Goal: Task Accomplishment & Management: Use online tool/utility

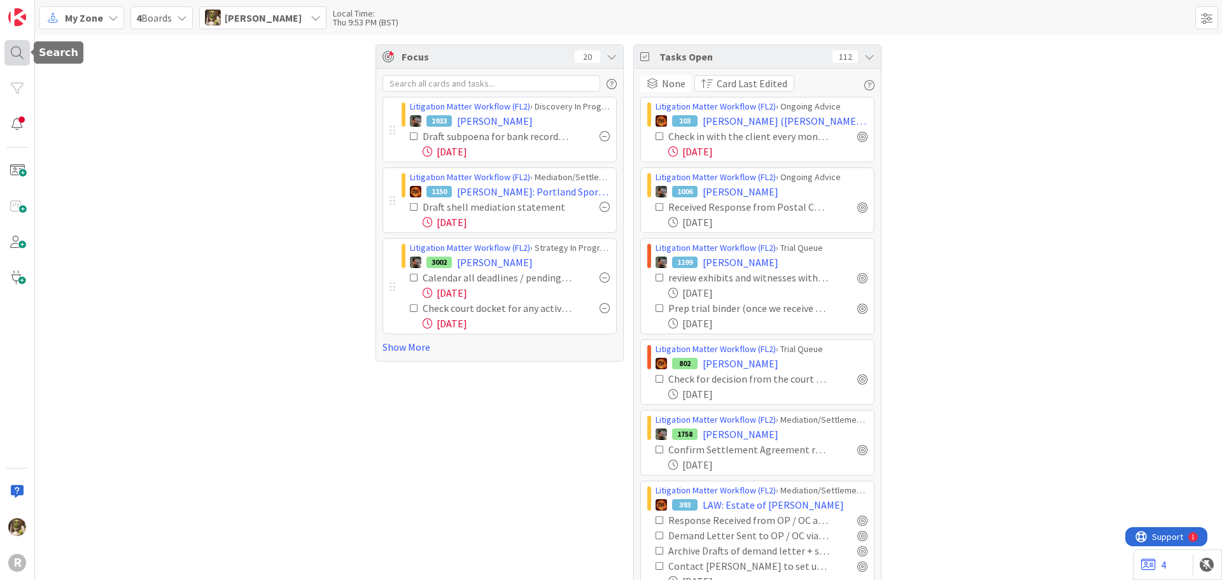
click at [17, 59] on div at bounding box center [16, 52] width 25 height 25
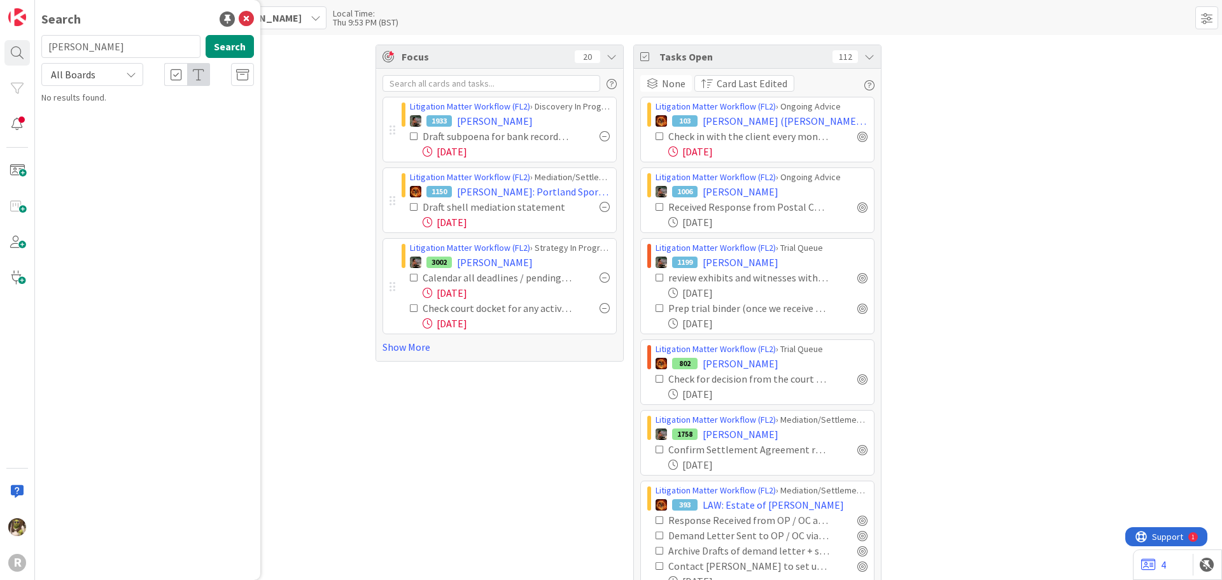
type input "[PERSON_NAME]"
click at [171, 113] on p "[PERSON_NAME]" at bounding box center [156, 112] width 195 height 13
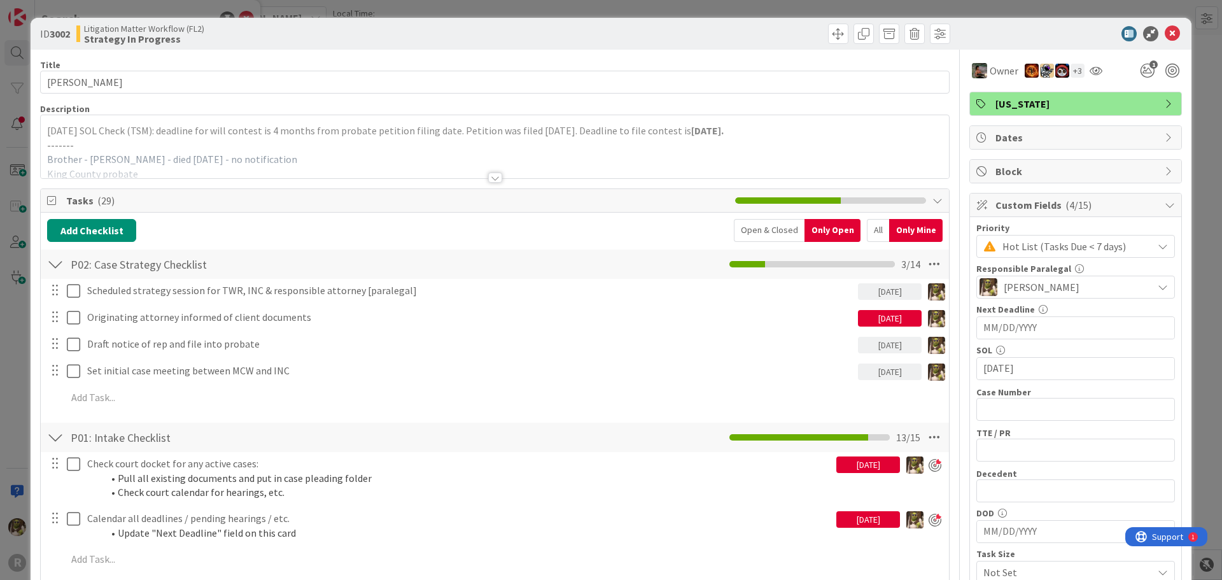
click at [489, 174] on div at bounding box center [495, 178] width 14 height 10
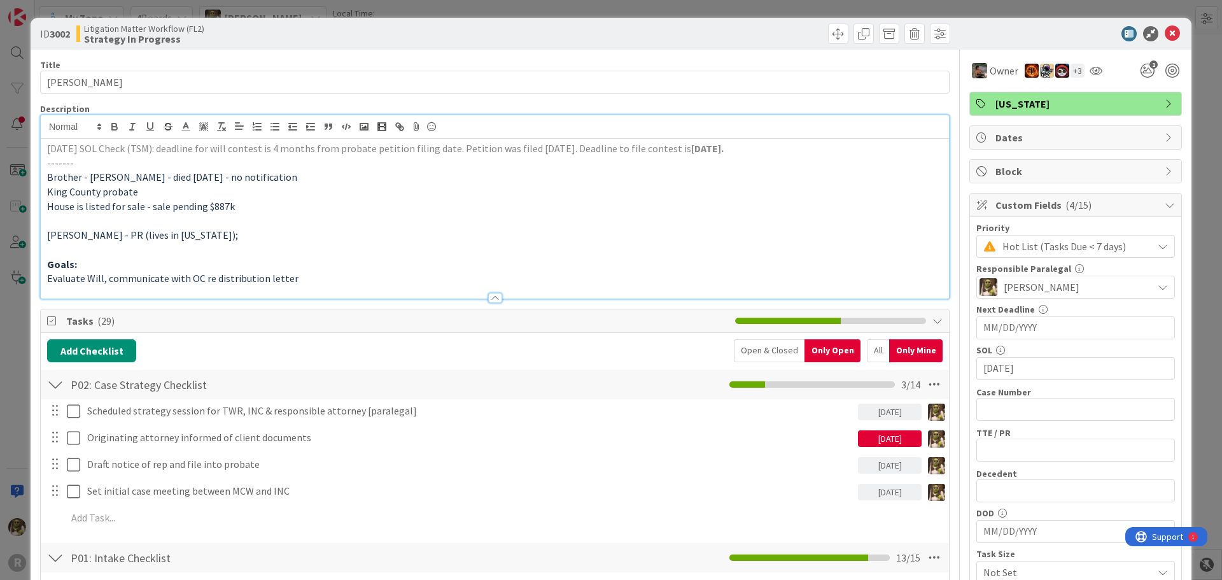
click at [81, 251] on p at bounding box center [495, 250] width 896 height 15
click at [229, 234] on p "[PERSON_NAME] - PR (lives in [US_STATE]);" at bounding box center [495, 235] width 896 height 15
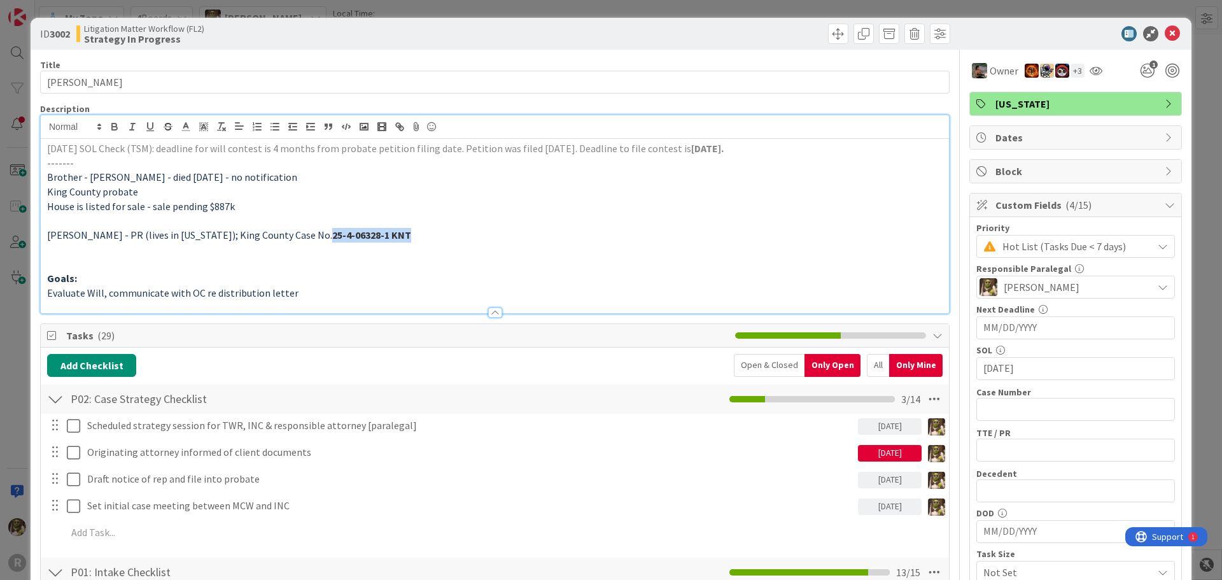
drag, startPoint x: 301, startPoint y: 236, endPoint x: 397, endPoint y: 241, distance: 96.3
click at [397, 241] on p "[PERSON_NAME] - PR (lives in [US_STATE]); King County Case No. 25-4-06328-1 KNT" at bounding box center [495, 235] width 896 height 15
click at [324, 244] on p at bounding box center [495, 250] width 896 height 15
drag, startPoint x: 301, startPoint y: 234, endPoint x: 386, endPoint y: 230, distance: 85.4
click at [385, 230] on p "[PERSON_NAME] - PR (lives in [US_STATE]); King County Case No. 25-4-06328-1 KNT" at bounding box center [495, 235] width 896 height 15
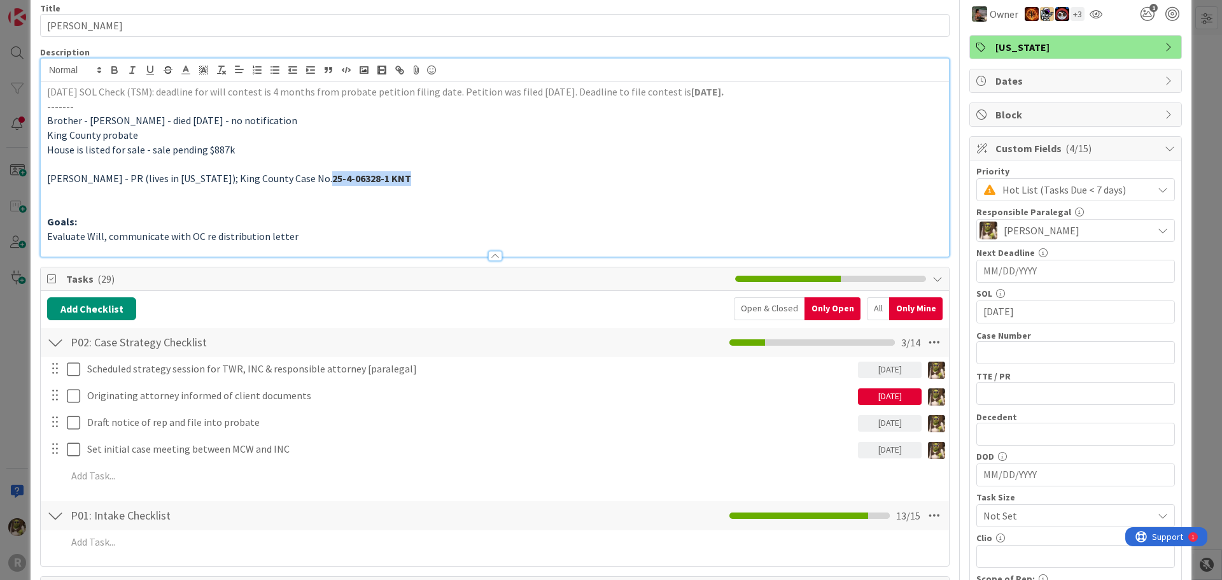
scroll to position [127, 0]
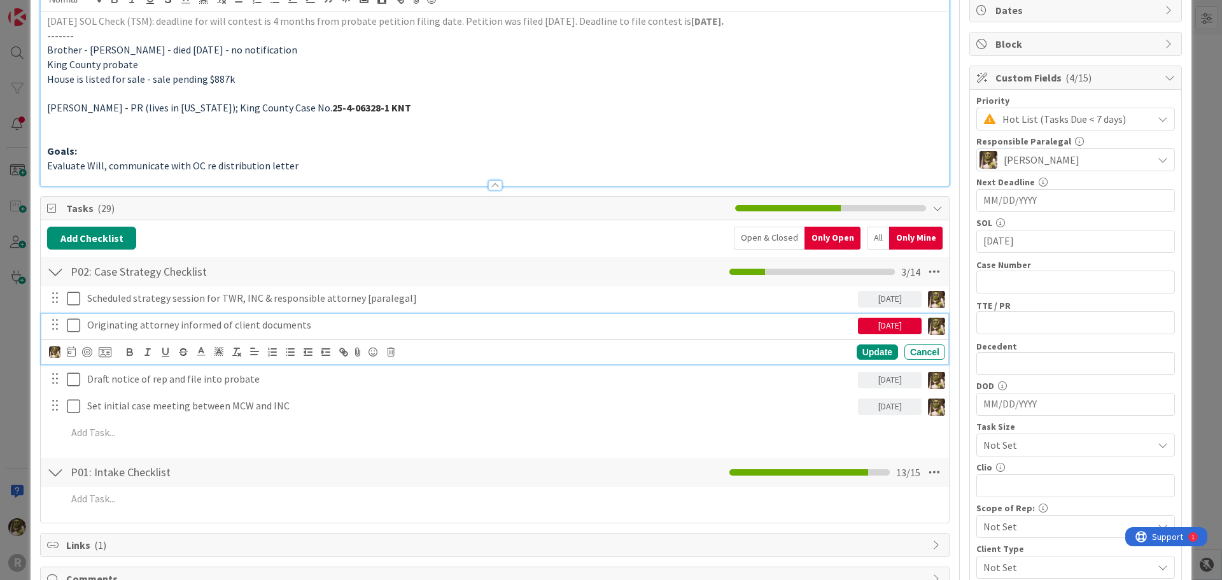
click at [249, 330] on p "Originating attorney informed of client documents" at bounding box center [470, 325] width 766 height 15
click at [72, 352] on icon at bounding box center [71, 351] width 9 height 10
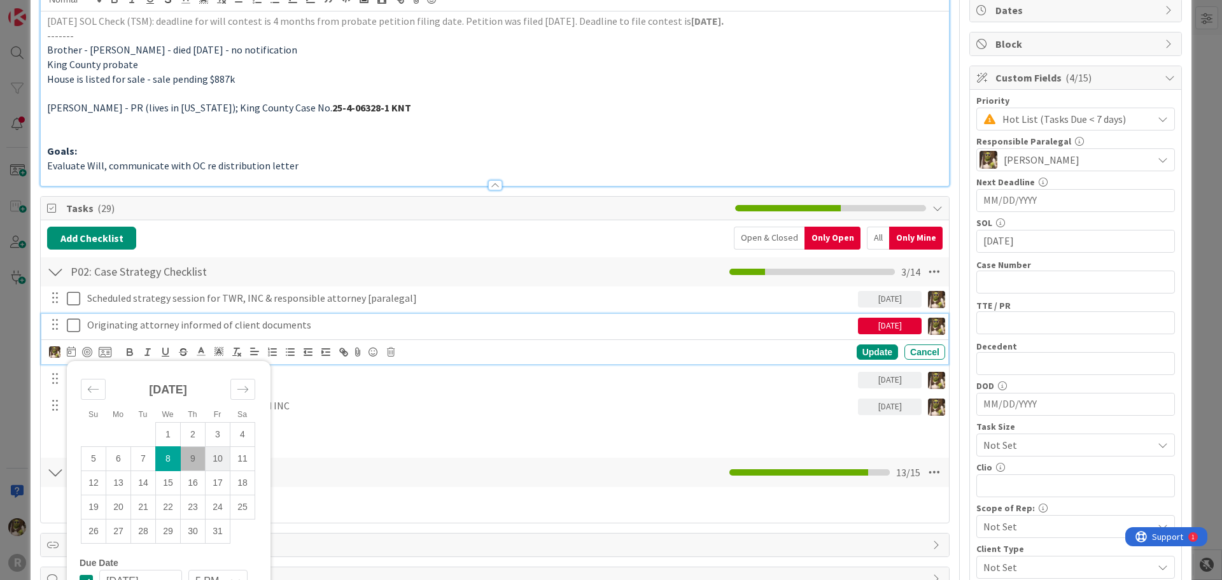
click at [220, 458] on td "10" at bounding box center [218, 458] width 25 height 24
type input "[DATE]"
click at [874, 348] on div "Update" at bounding box center [877, 351] width 41 height 15
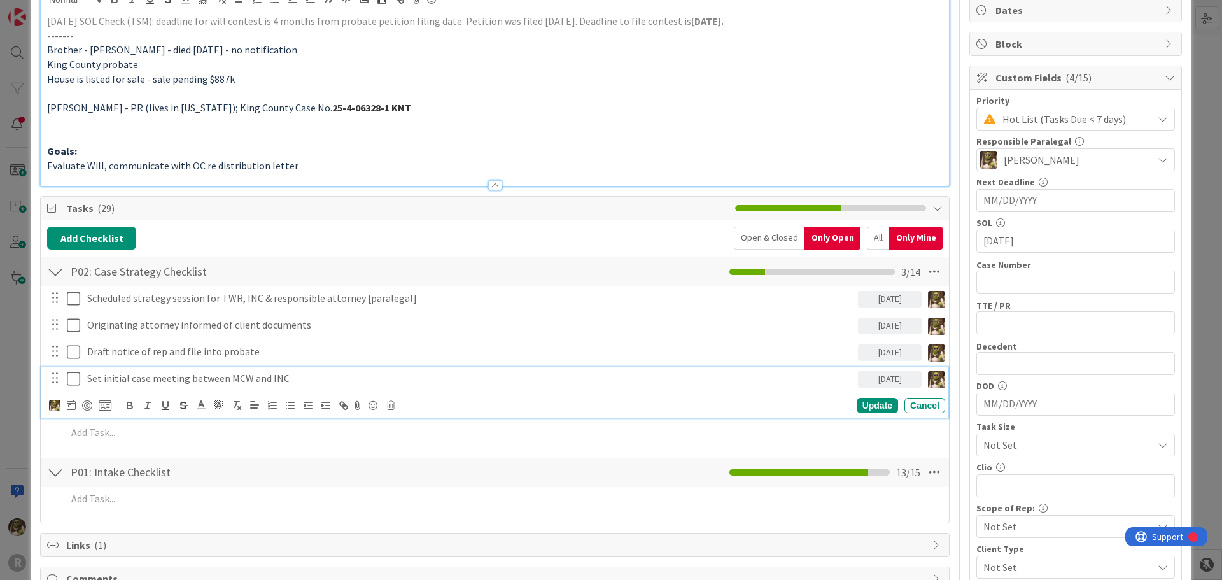
click at [309, 378] on p "Set initial case meeting between MCW and INC" at bounding box center [470, 378] width 766 height 15
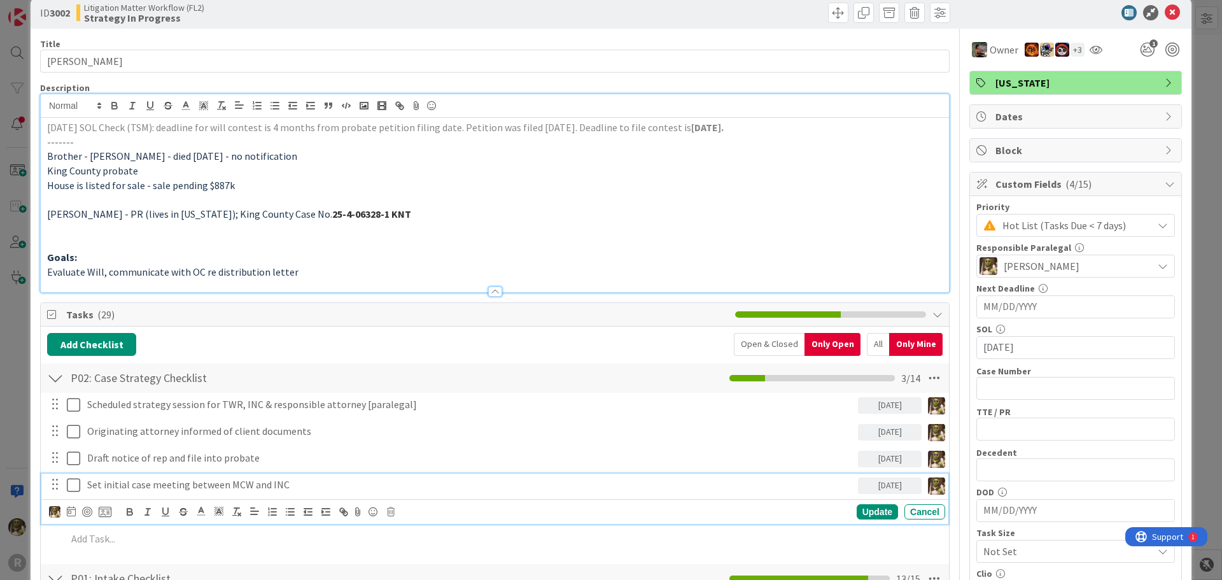
scroll to position [0, 0]
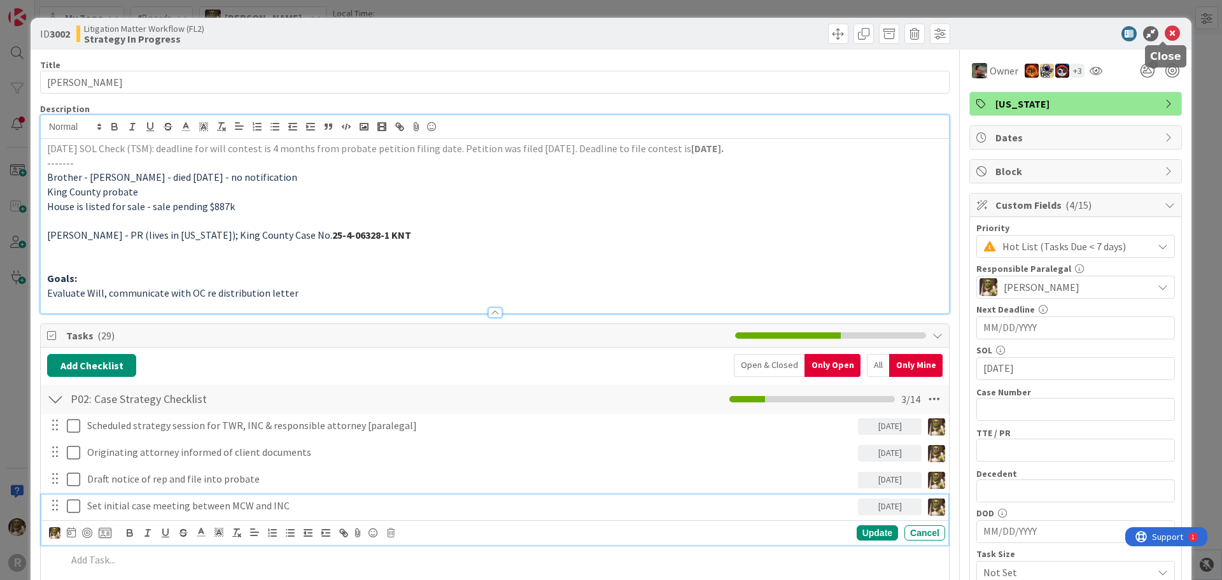
click at [1167, 31] on icon at bounding box center [1172, 33] width 15 height 15
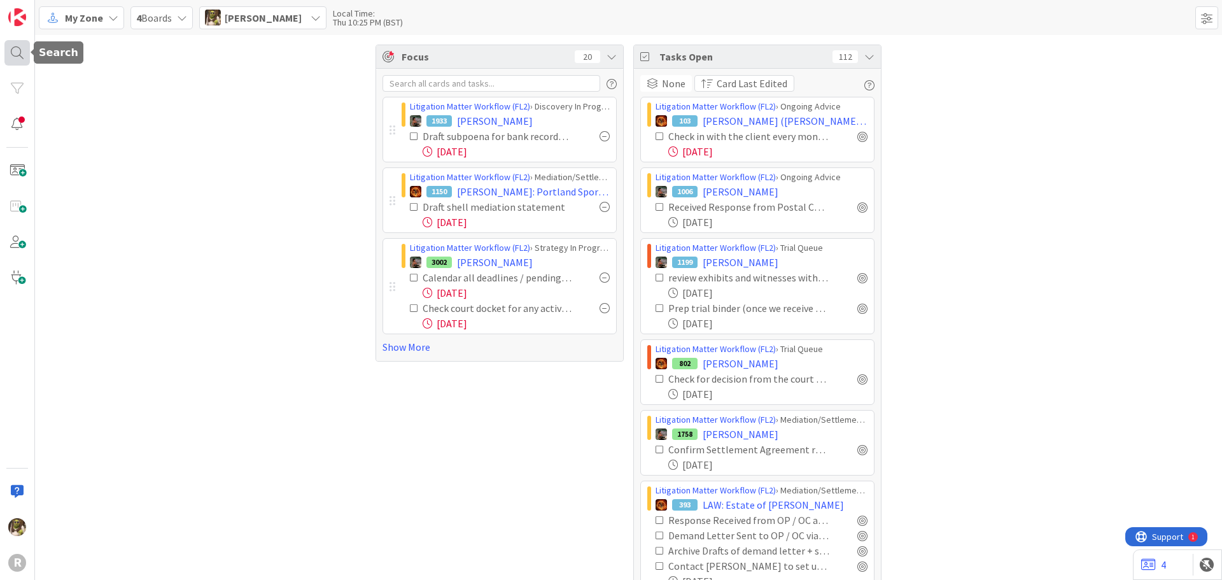
click at [24, 51] on div at bounding box center [16, 52] width 25 height 25
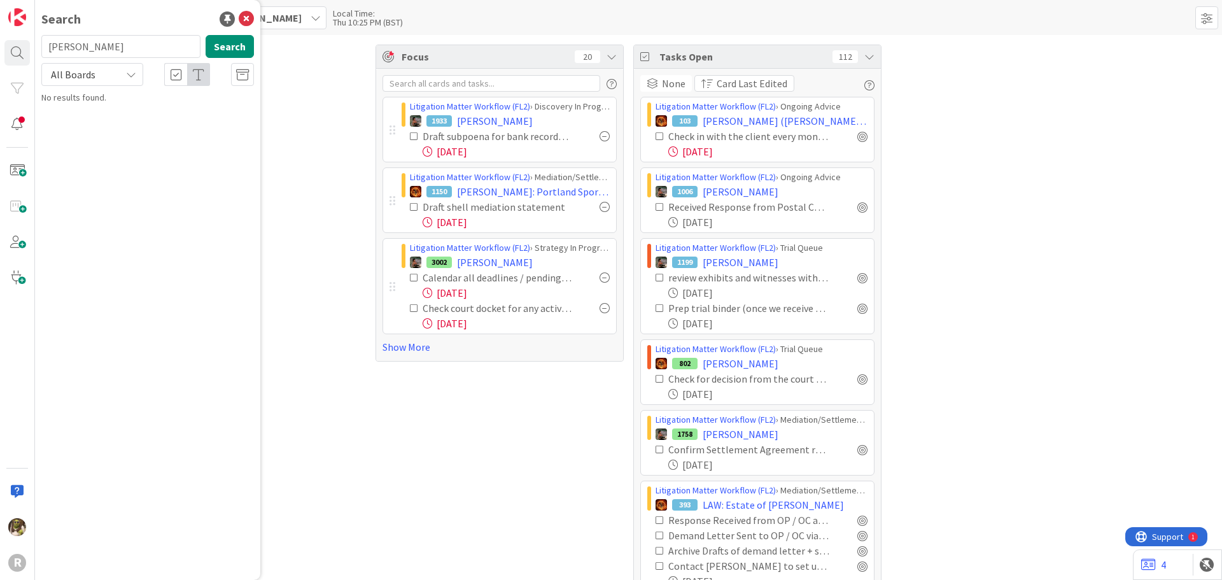
click at [107, 46] on input "[PERSON_NAME]" at bounding box center [120, 46] width 159 height 23
drag, startPoint x: 107, startPoint y: 47, endPoint x: -32, endPoint y: 48, distance: 139.4
click at [0, 48] on html "R Search [PERSON_NAME] Search All Boards No results found. My Zone 4 Boards [PE…" at bounding box center [611, 290] width 1222 height 580
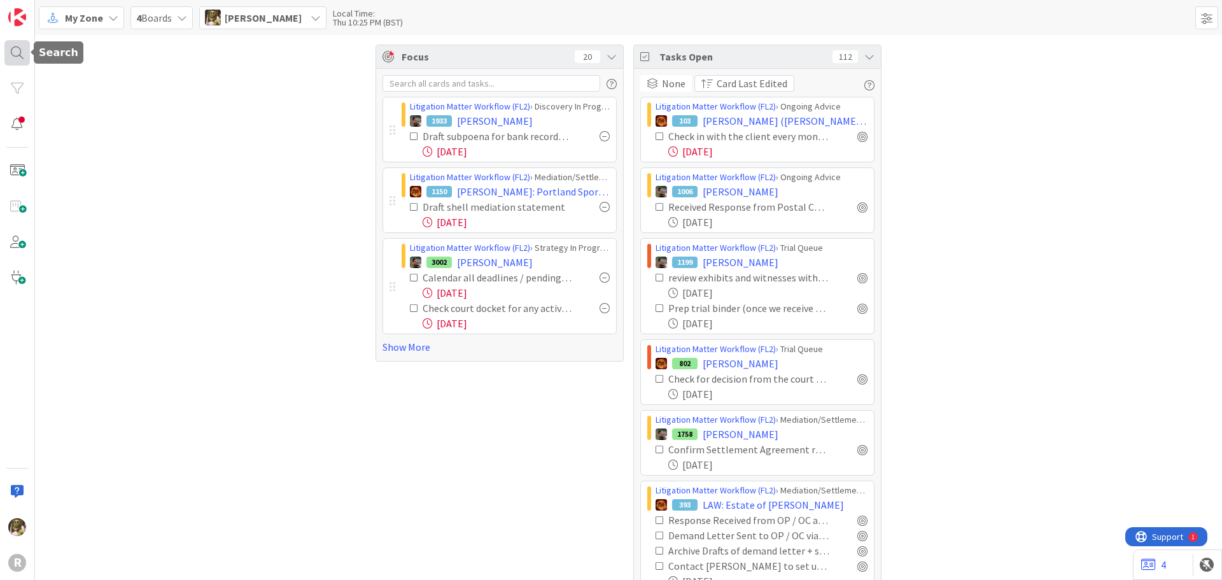
click at [18, 46] on div at bounding box center [16, 52] width 25 height 25
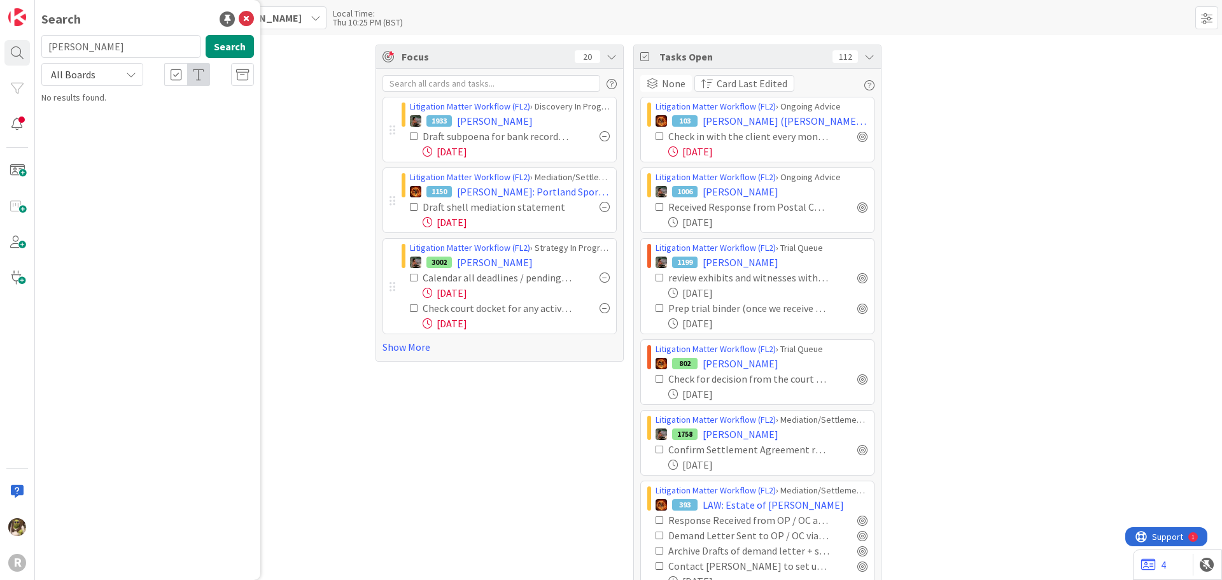
drag, startPoint x: 91, startPoint y: 43, endPoint x: 43, endPoint y: 43, distance: 47.8
click at [43, 43] on input "[PERSON_NAME]" at bounding box center [120, 46] width 159 height 23
type input "monte"
click at [85, 113] on p "[PERSON_NAME]" at bounding box center [156, 112] width 195 height 13
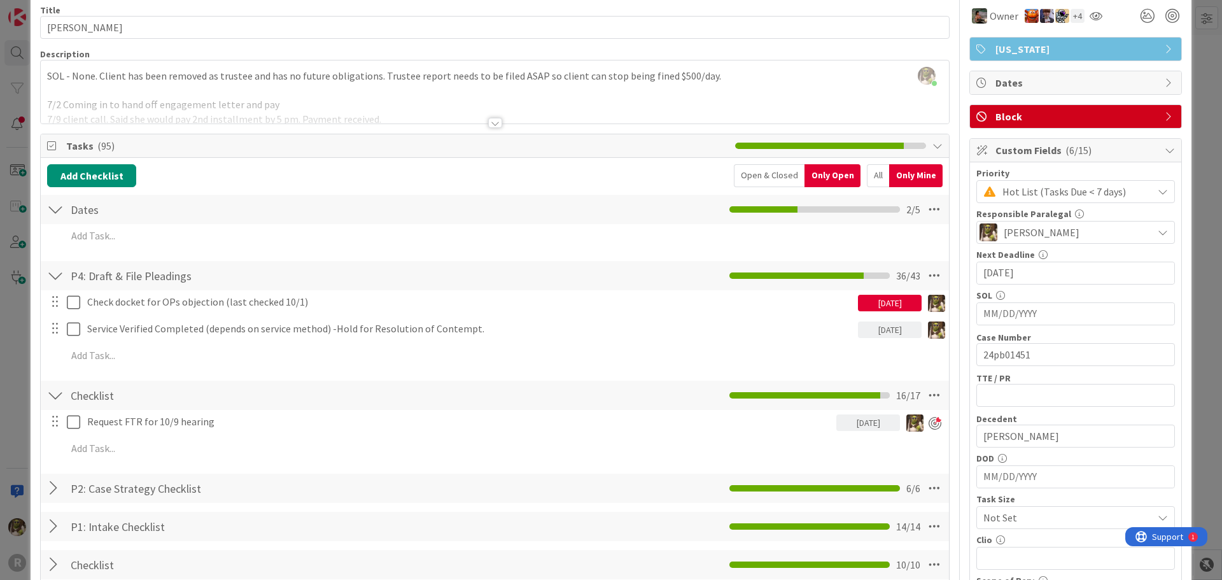
scroll to position [127, 0]
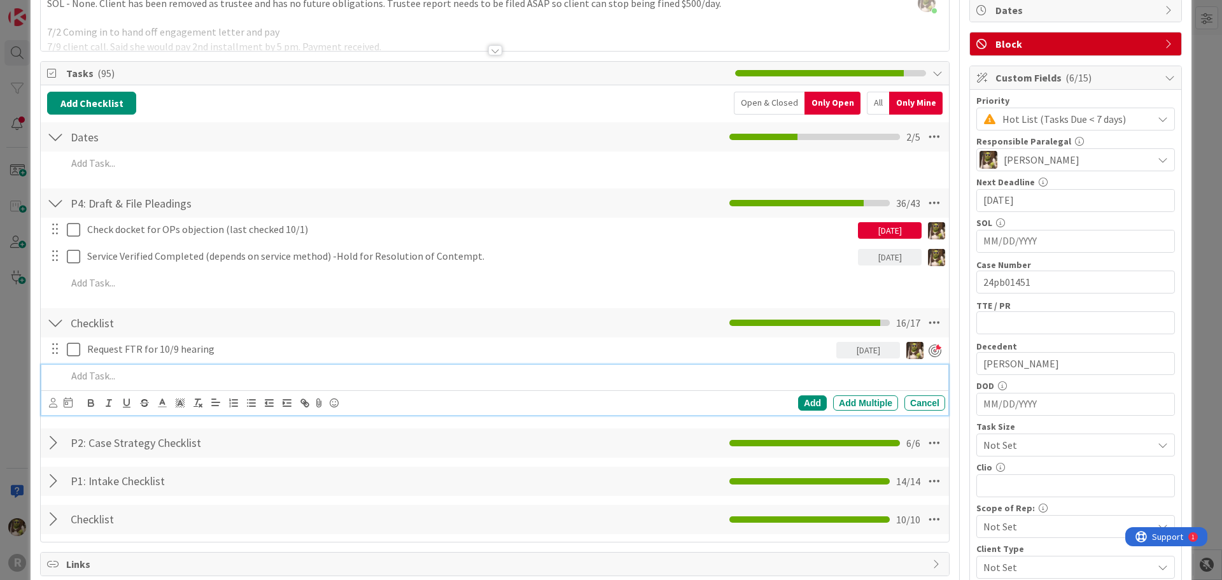
click at [112, 372] on p at bounding box center [503, 376] width 873 height 15
click at [53, 404] on icon at bounding box center [53, 403] width 8 height 10
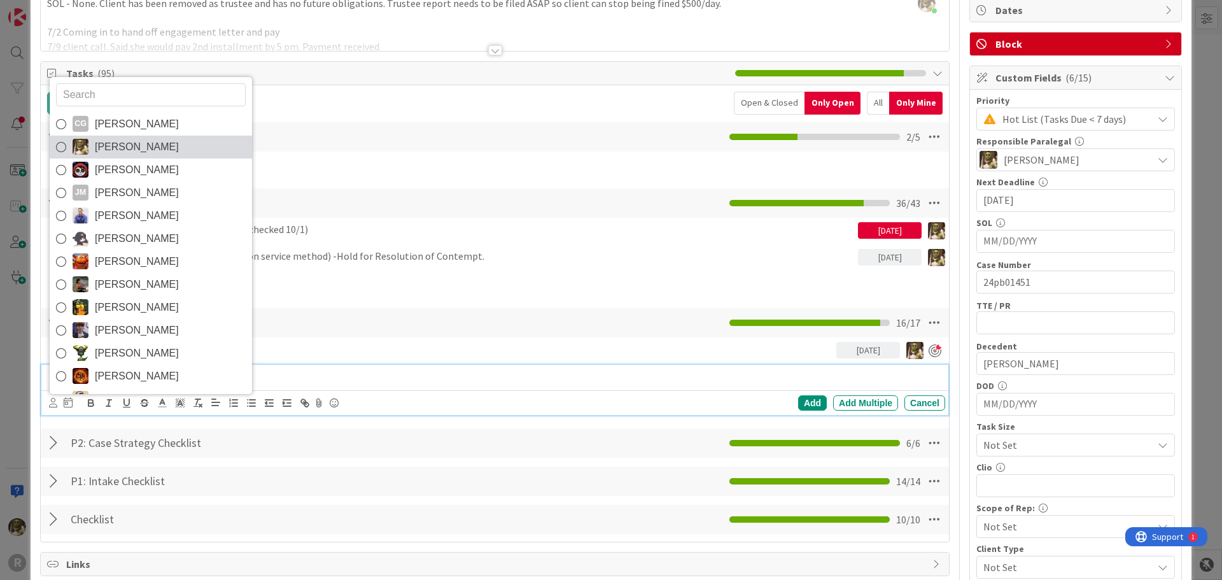
click at [108, 145] on span "[PERSON_NAME]" at bounding box center [137, 147] width 84 height 19
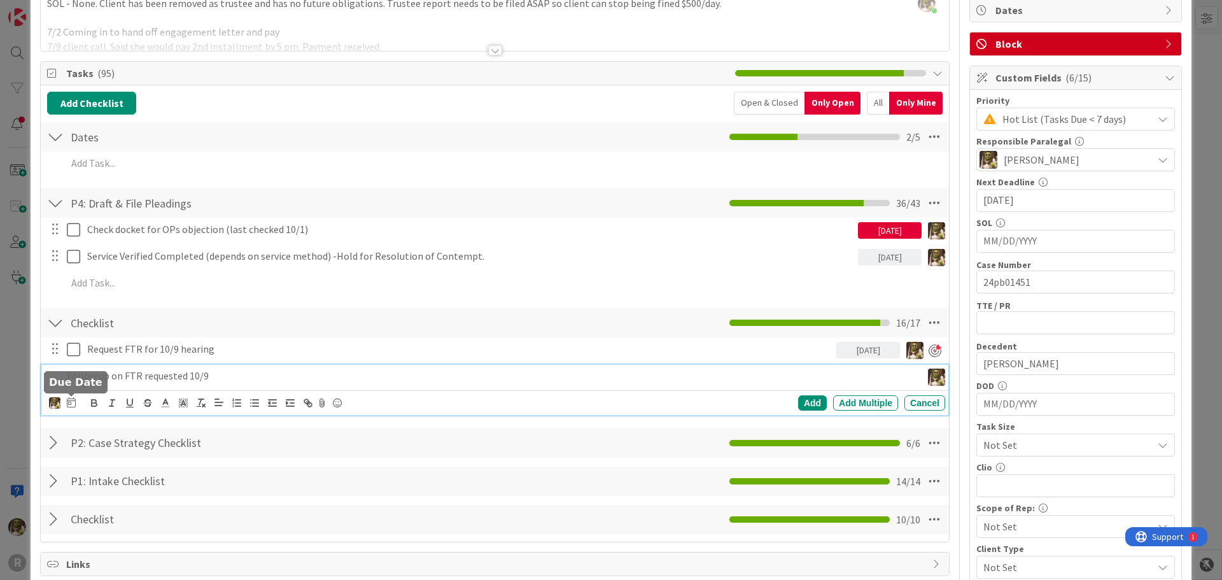
click at [73, 406] on icon at bounding box center [71, 402] width 9 height 10
click at [199, 532] on td "16" at bounding box center [193, 533] width 25 height 24
type input "[DATE]"
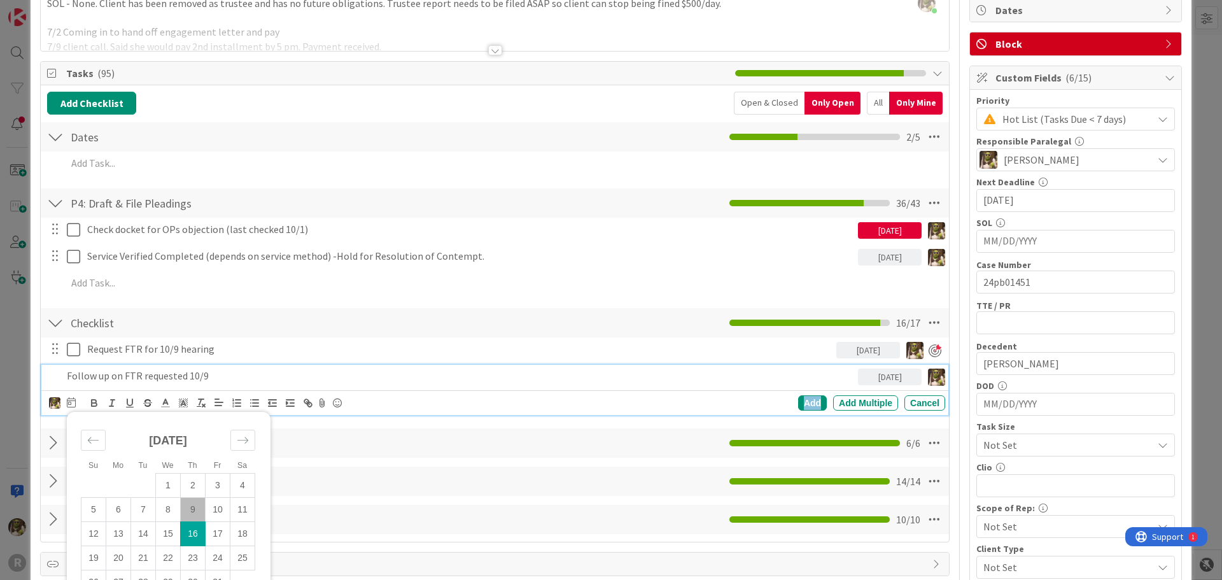
click at [804, 401] on div "Add" at bounding box center [812, 402] width 29 height 15
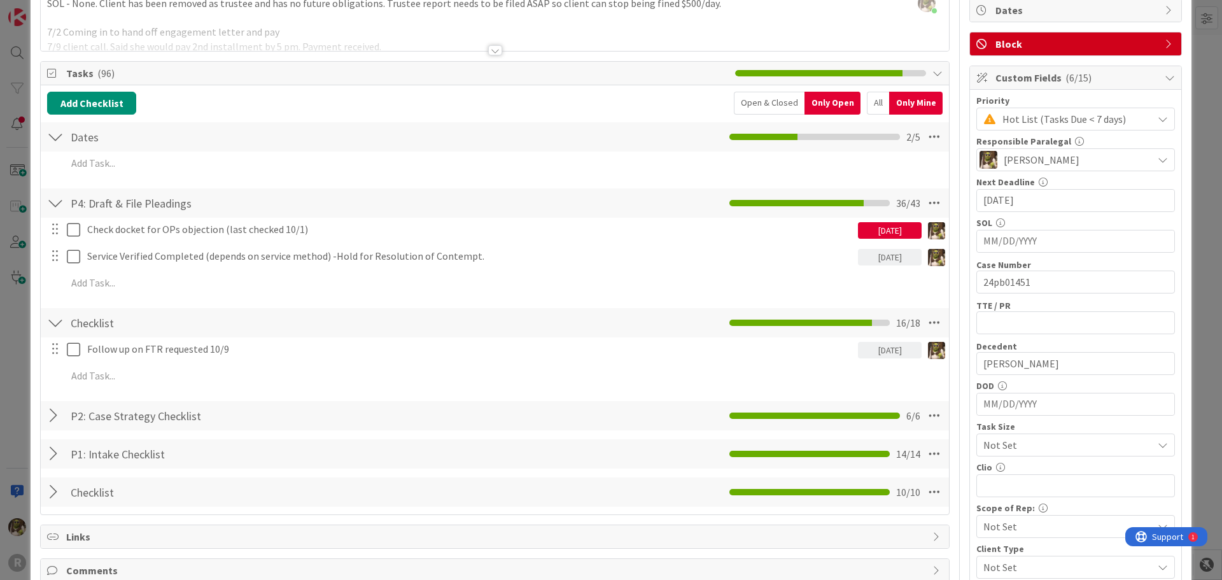
scroll to position [0, 0]
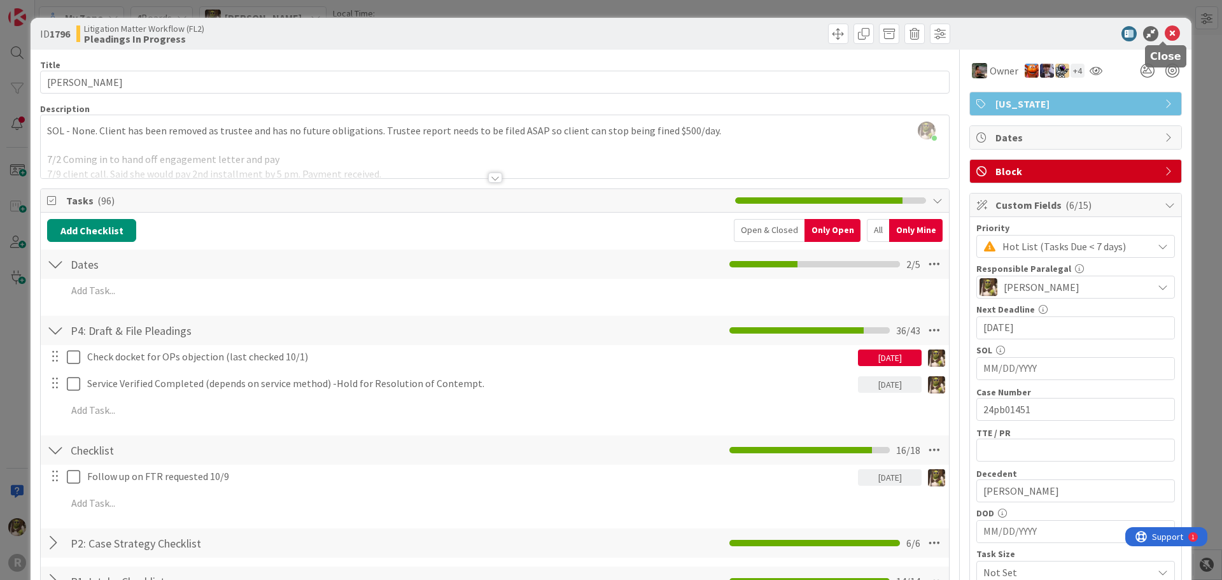
click at [1168, 27] on icon at bounding box center [1172, 33] width 15 height 15
